Goal: Information Seeking & Learning: Learn about a topic

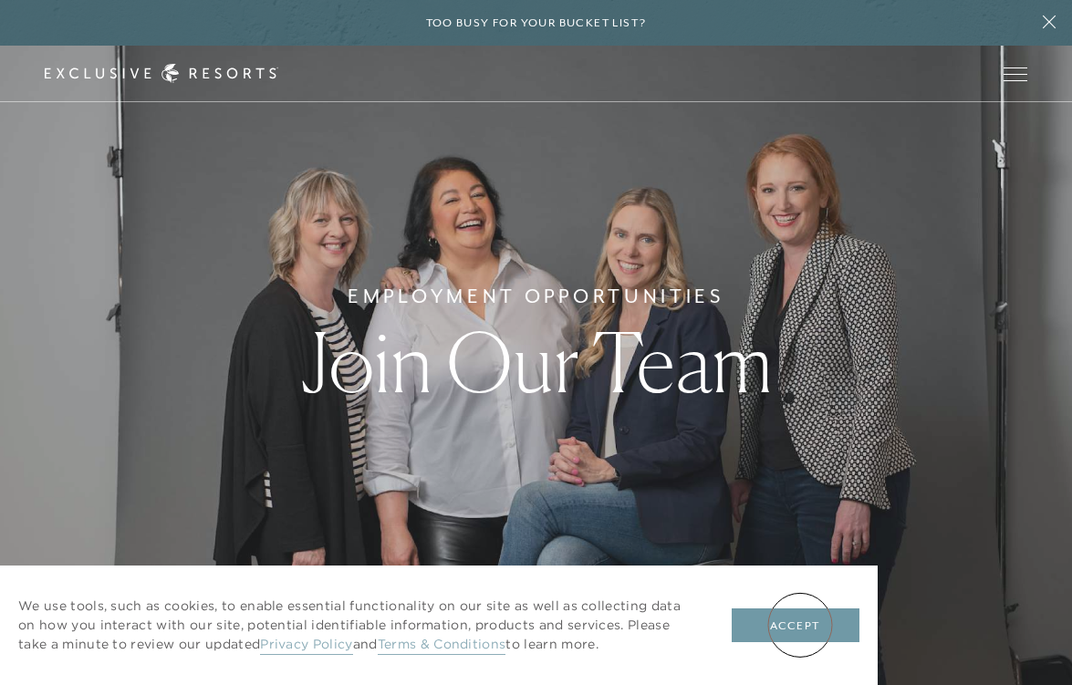
click at [800, 625] on button "Accept" at bounding box center [795, 625] width 128 height 35
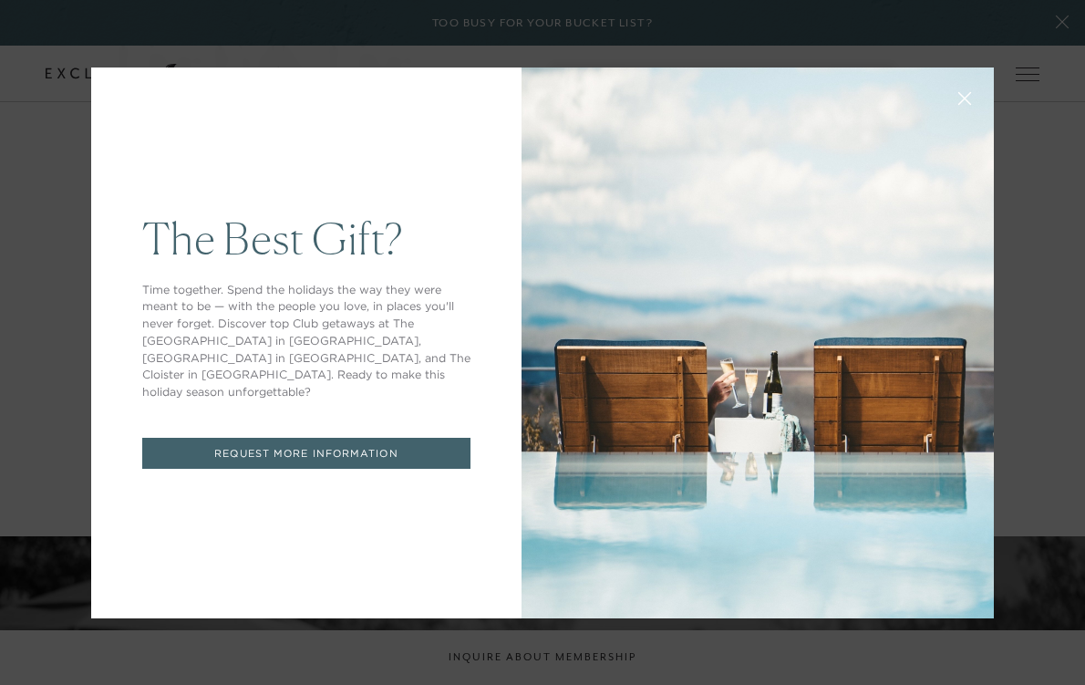
click at [44, 595] on div "The Best Gift? Time together. Spend the holidays the way they were meant to be …" at bounding box center [542, 342] width 1085 height 685
click at [959, 95] on button at bounding box center [965, 97] width 44 height 44
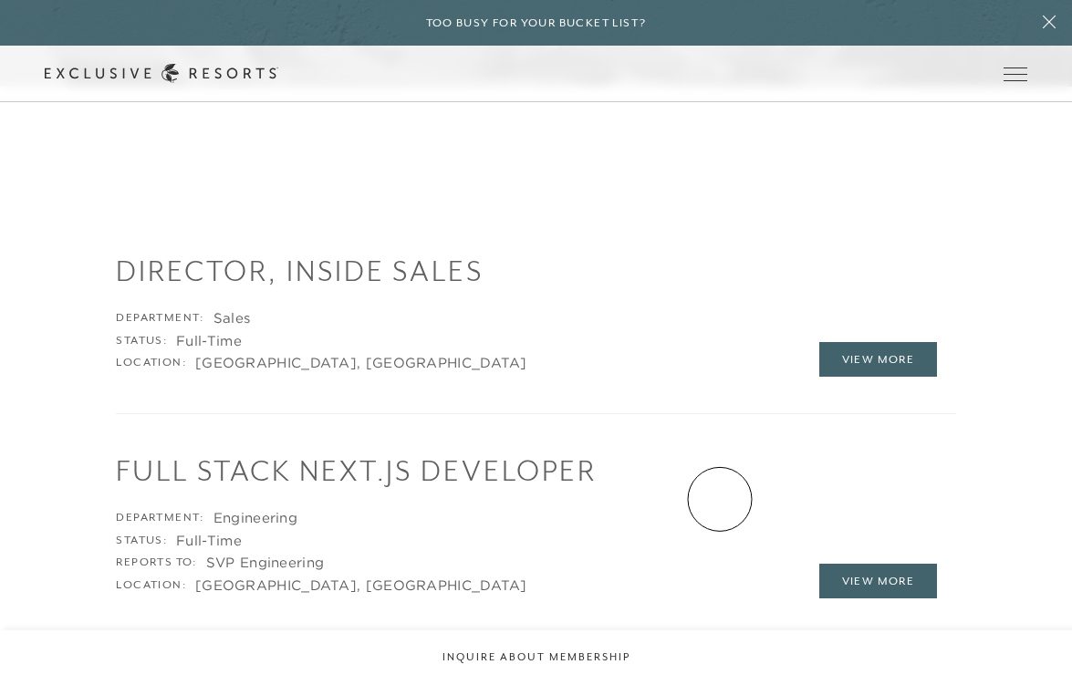
scroll to position [1887, 0]
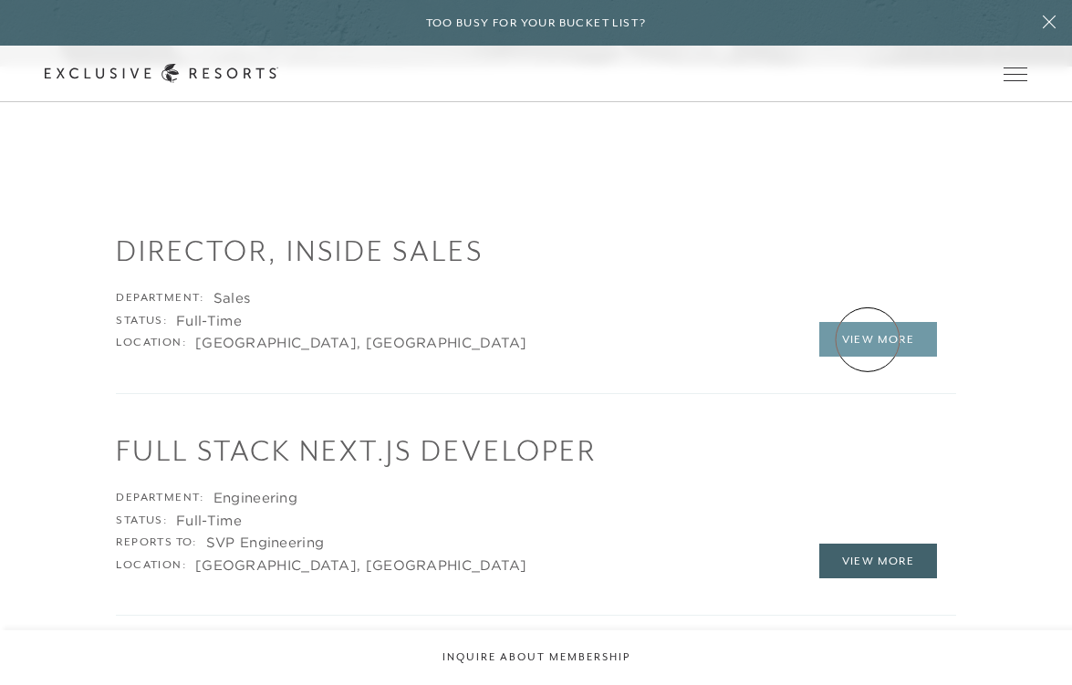
click at [867, 339] on link "View More" at bounding box center [878, 339] width 119 height 35
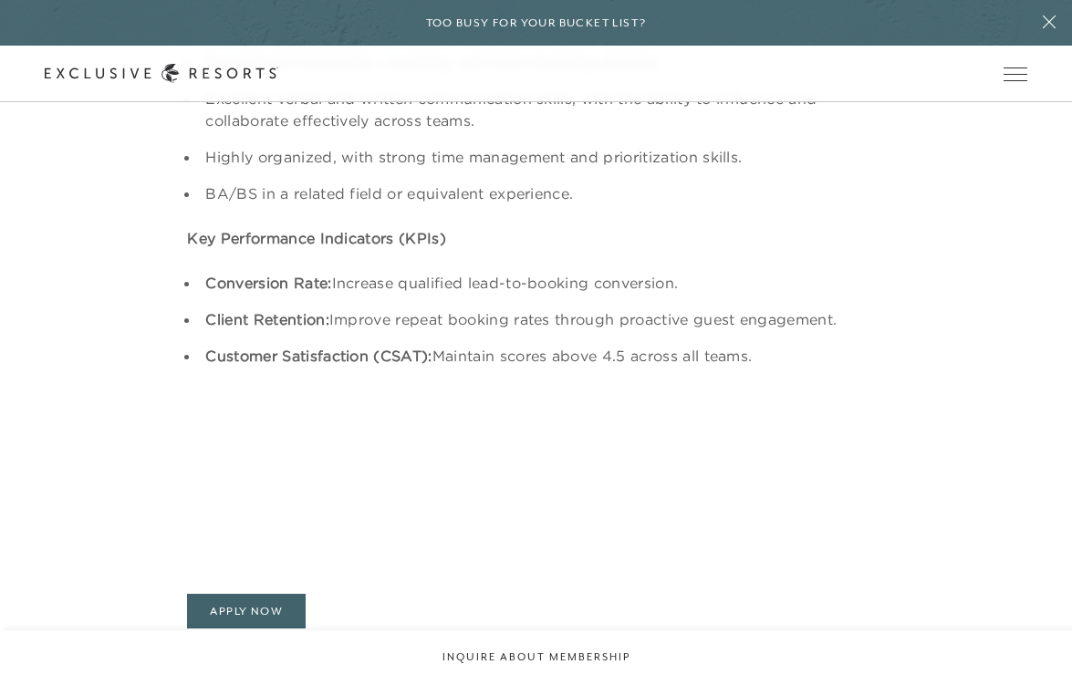
scroll to position [2625, 0]
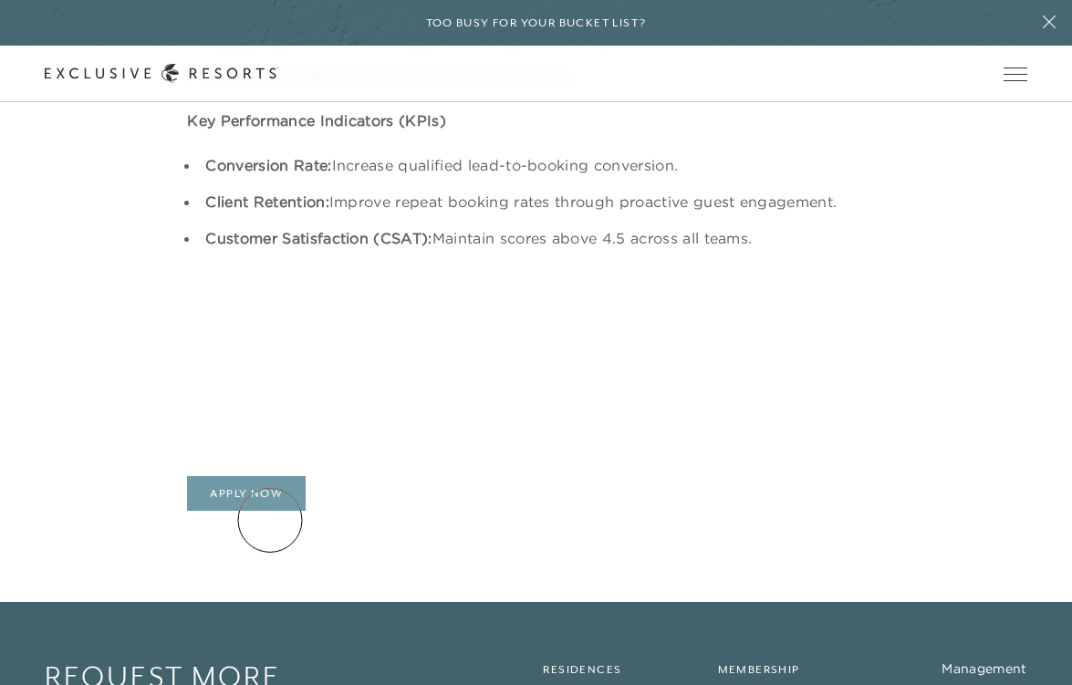
click at [270, 511] on link "Apply Now" at bounding box center [246, 493] width 119 height 35
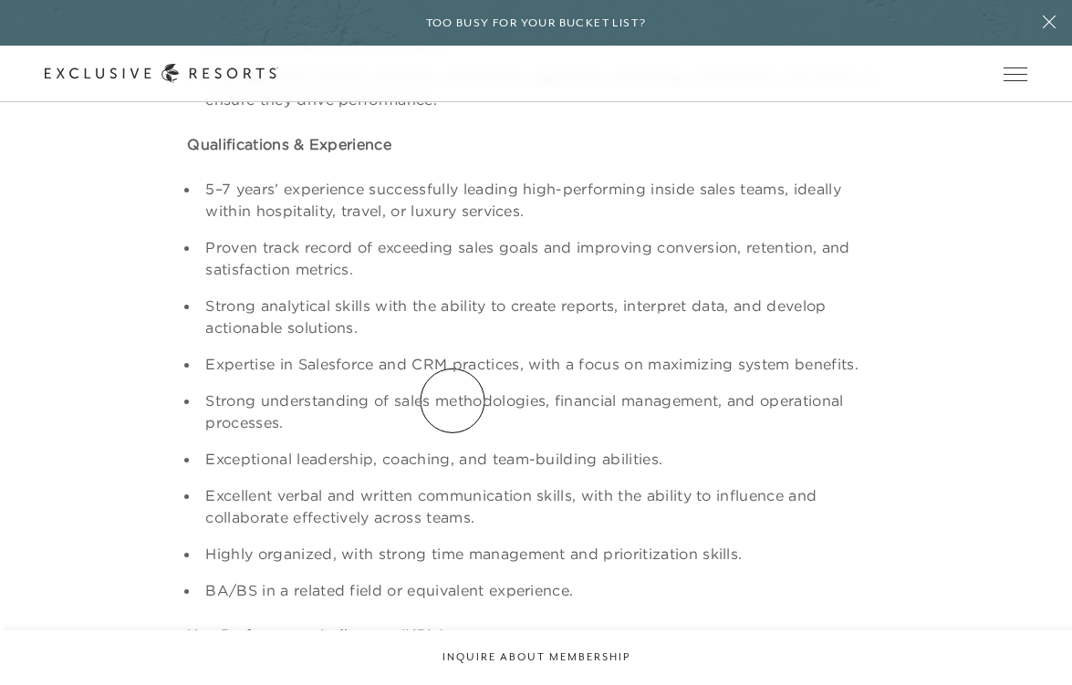
scroll to position [2101, 0]
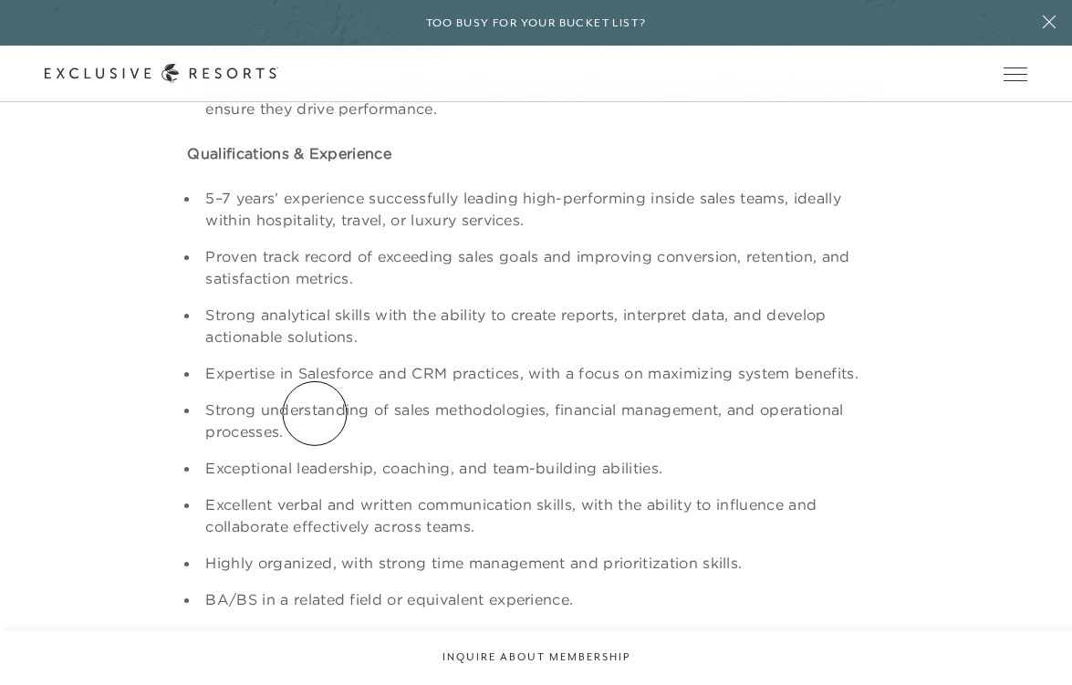
click at [315, 413] on ul "5–7 years’ experience successfully leading high-performing inside sales teams, …" at bounding box center [535, 398] width 697 height 423
click at [305, 442] on li "Strong understanding of sales methodologies, financial management, and operatio…" at bounding box center [542, 421] width 685 height 44
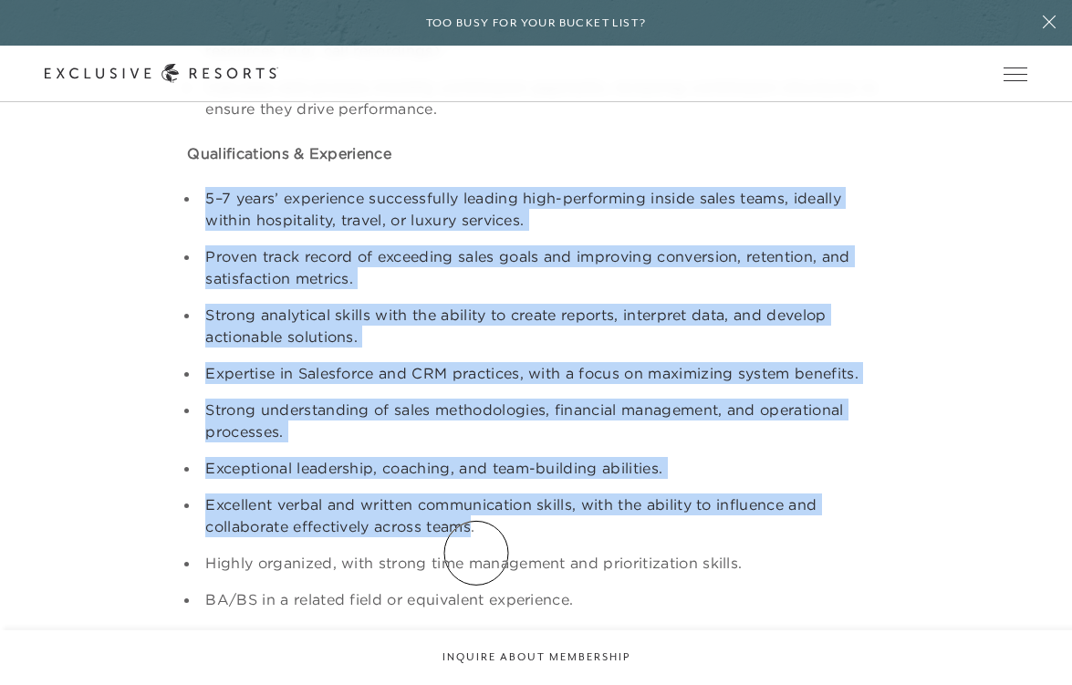
drag, startPoint x: 202, startPoint y: 221, endPoint x: 478, endPoint y: 548, distance: 428.4
click at [477, 550] on ul "5–7 years’ experience successfully leading high-performing inside sales teams, …" at bounding box center [535, 398] width 697 height 423
copy ul "5–7 years’ experience successfully leading high-performing inside sales teams, …"
click at [278, 78] on icon at bounding box center [161, 73] width 233 height 19
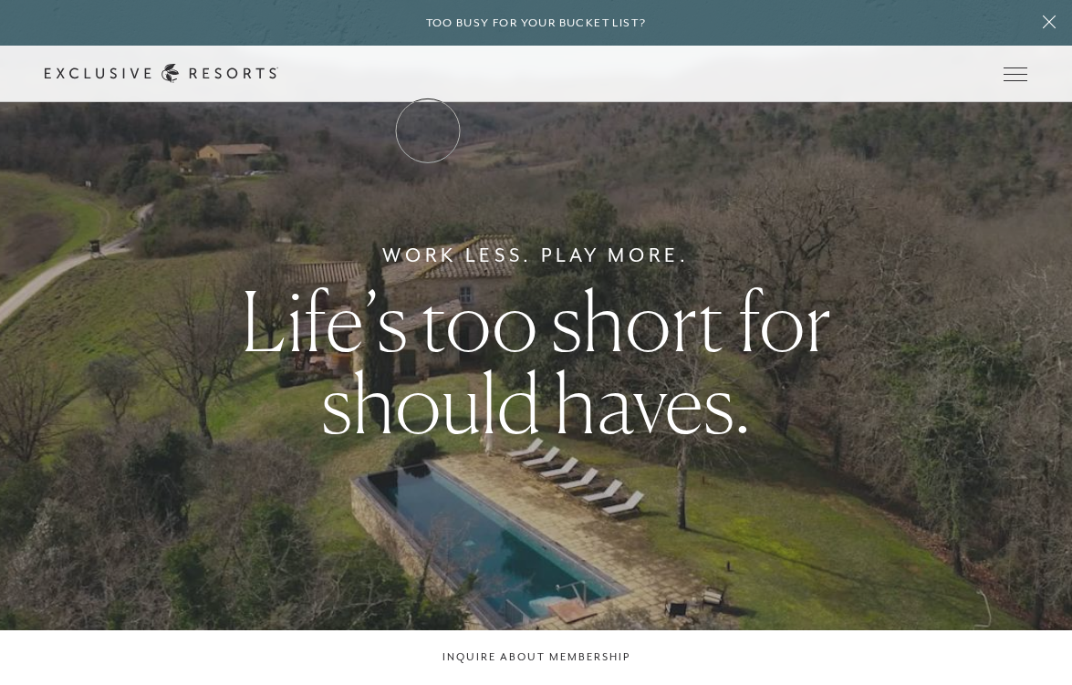
click at [0, 0] on link "The Collection" at bounding box center [0, 0] width 0 height 0
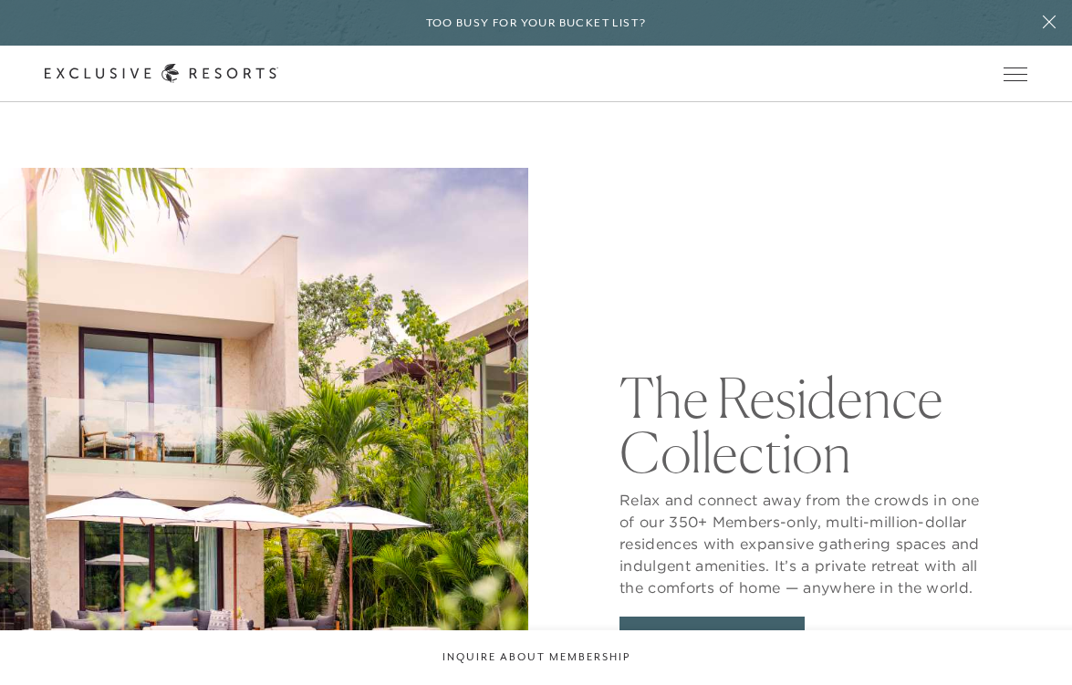
scroll to position [1829, 0]
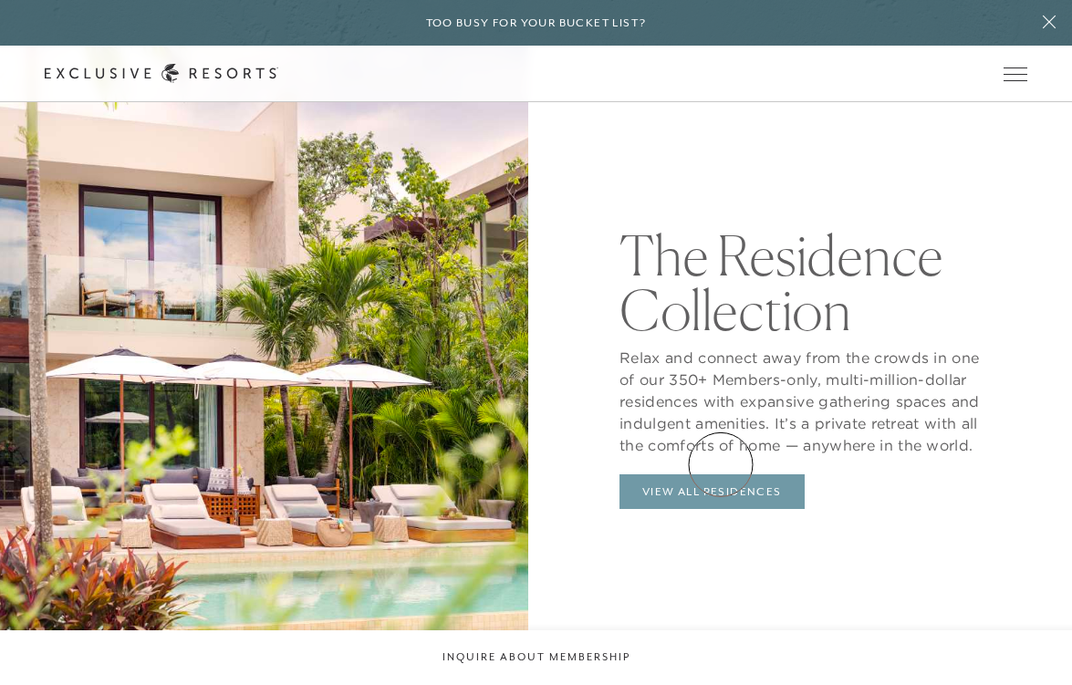
click at [720, 474] on link "View All Residences" at bounding box center [711, 491] width 185 height 35
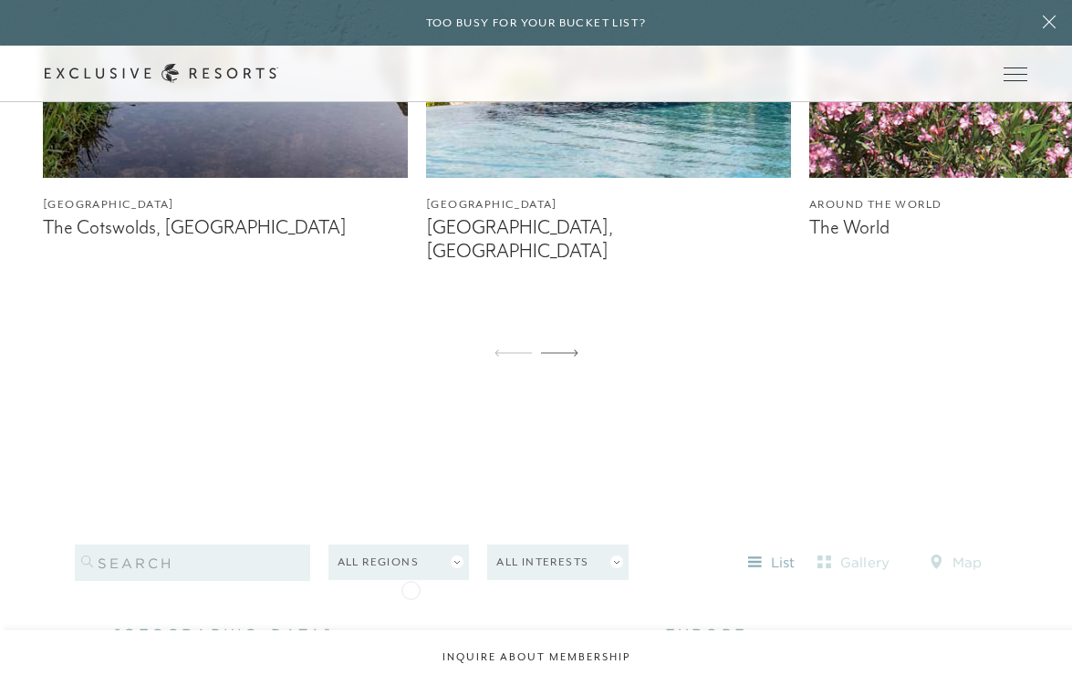
scroll to position [1098, 0]
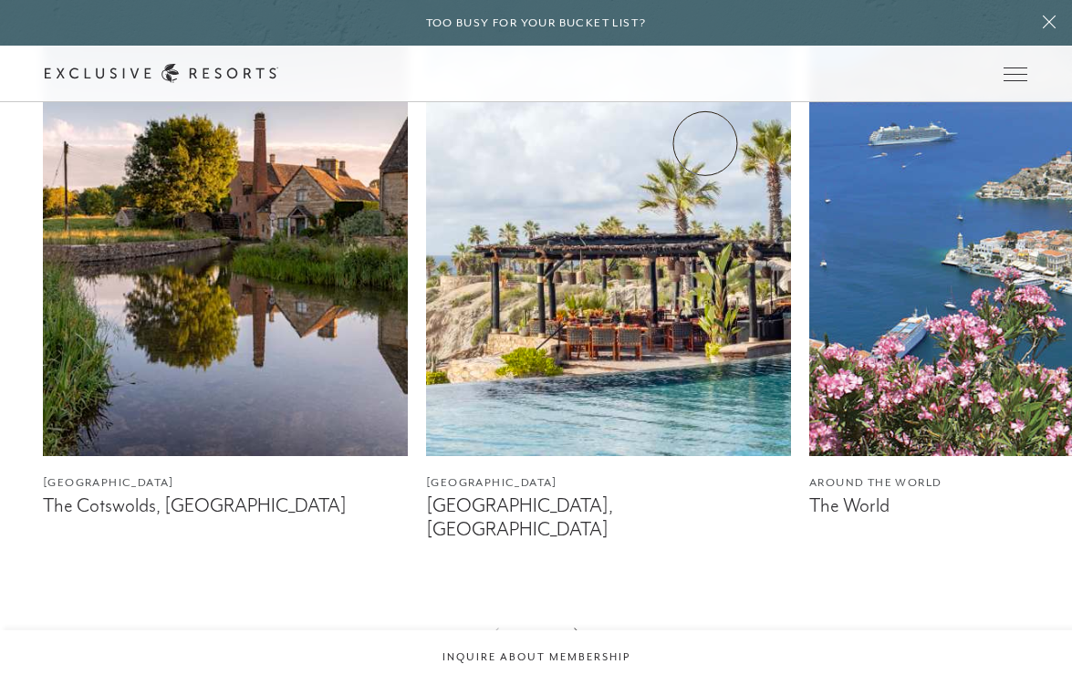
click at [0, 0] on link "Community" at bounding box center [0, 0] width 0 height 0
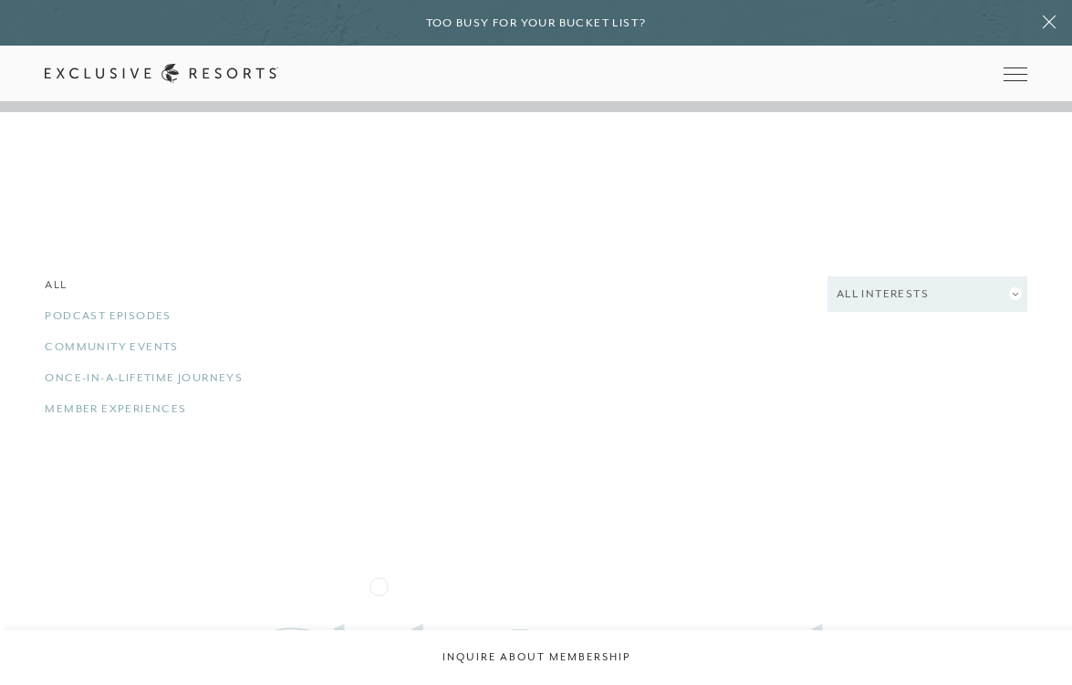
scroll to position [3163, 0]
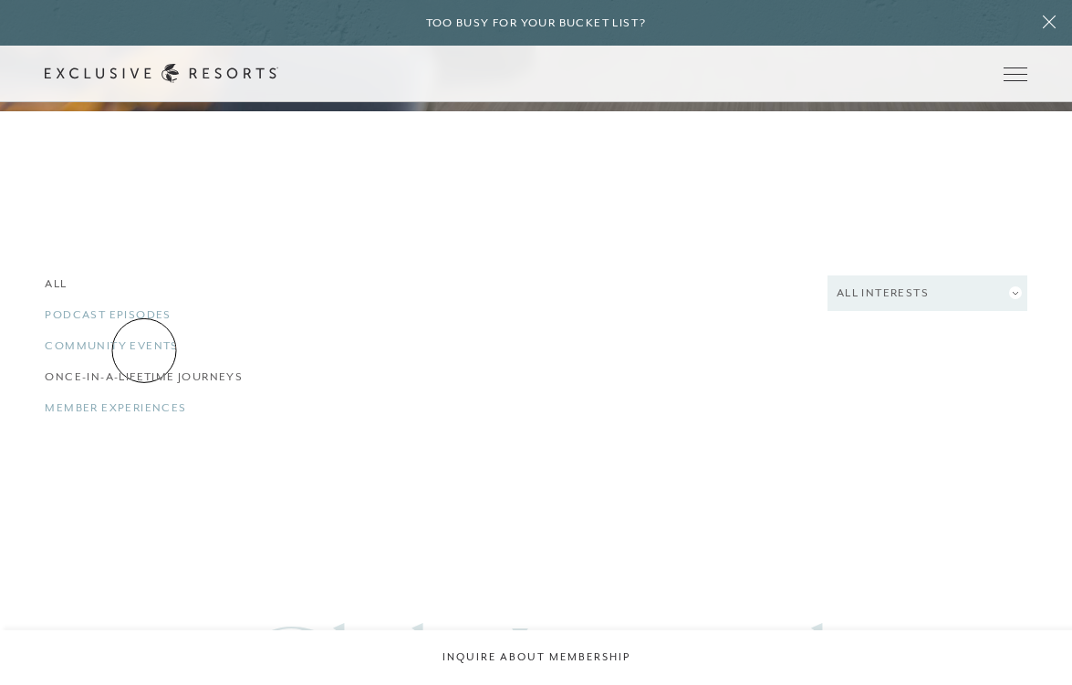
click at [144, 368] on link "Once-in-a-Lifetime Journeys" at bounding box center [197, 376] width 305 height 17
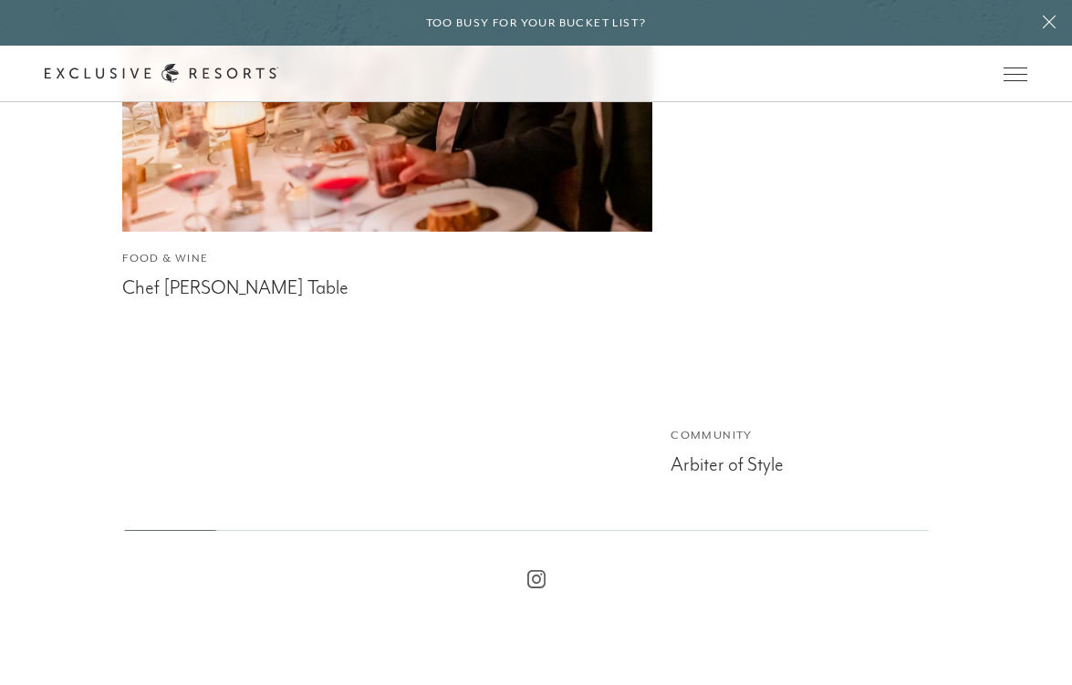
scroll to position [4200, 0]
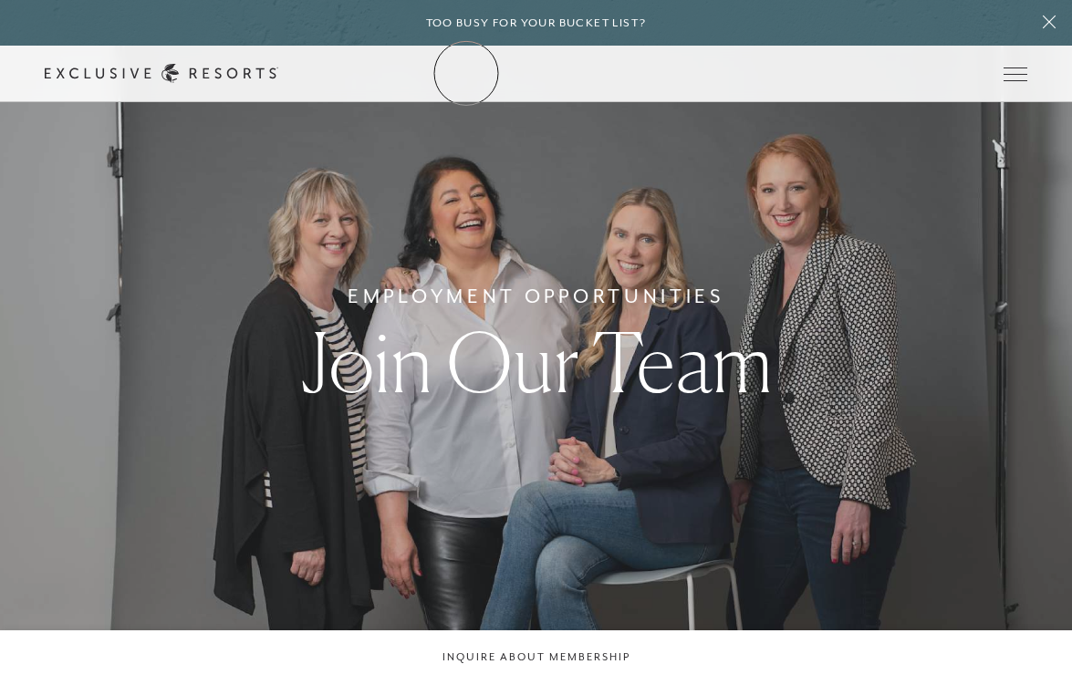
click at [278, 73] on icon at bounding box center [161, 73] width 233 height 19
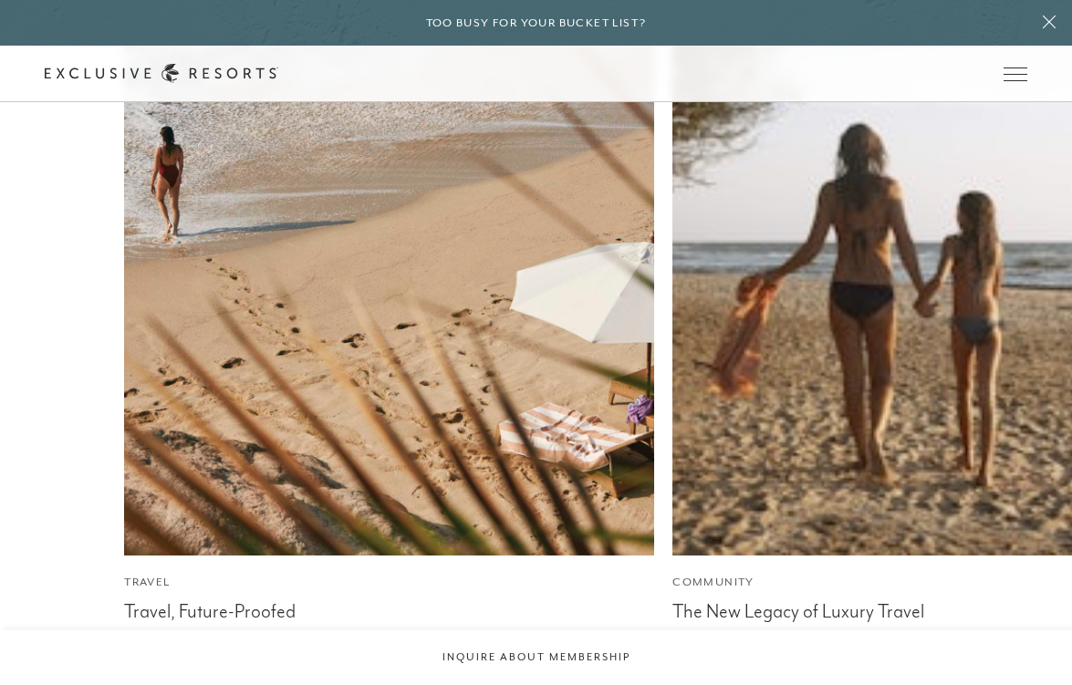
scroll to position [7383, 0]
